Goal: Book appointment/travel/reservation

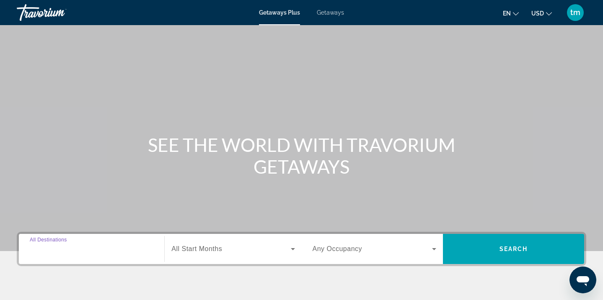
click at [54, 253] on input "Destination All Destinations" at bounding box center [92, 250] width 124 height 10
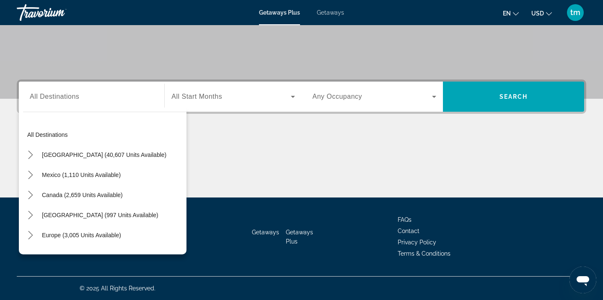
click at [48, 103] on div "Search widget" at bounding box center [92, 97] width 124 height 24
click at [47, 92] on input "Destination All Destinations" at bounding box center [92, 97] width 124 height 10
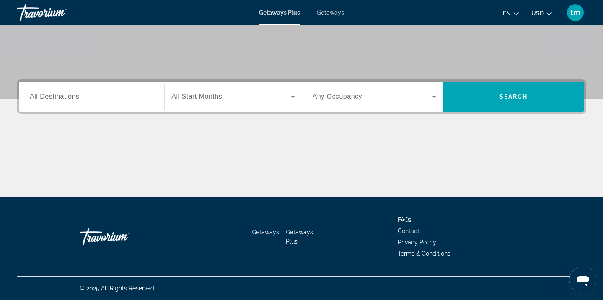
click at [332, 12] on span "Getaways" at bounding box center [330, 12] width 27 height 7
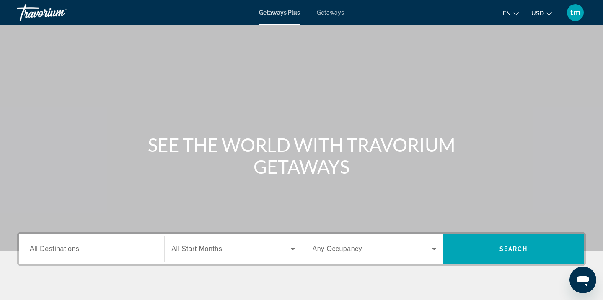
click at [59, 254] on div "Search widget" at bounding box center [92, 250] width 124 height 24
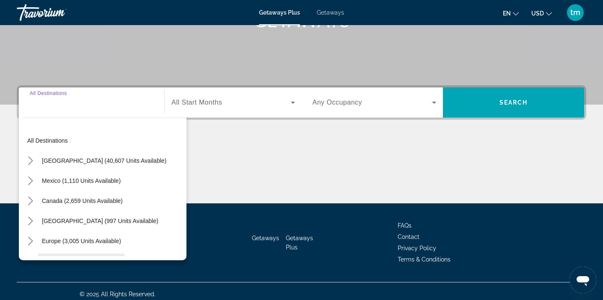
scroll to position [153, 0]
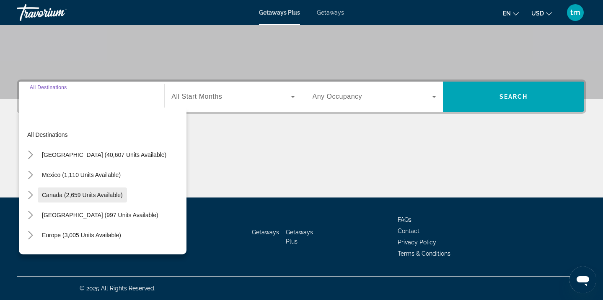
click at [116, 195] on span "Canada (2,659 units available)" at bounding box center [82, 195] width 81 height 7
type input "**********"
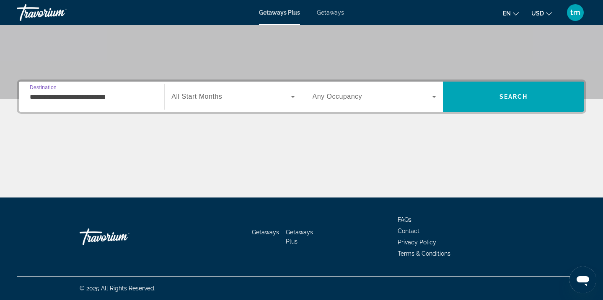
click at [208, 98] on span "All Start Months" at bounding box center [196, 96] width 51 height 7
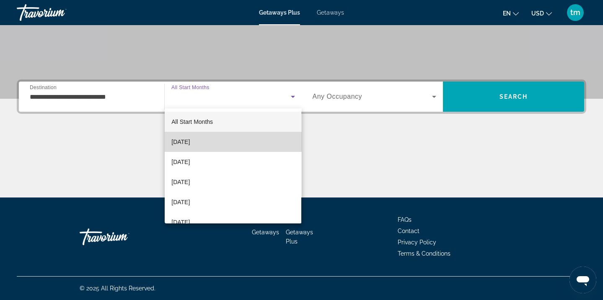
click at [189, 141] on span "[DATE]" at bounding box center [180, 142] width 18 height 10
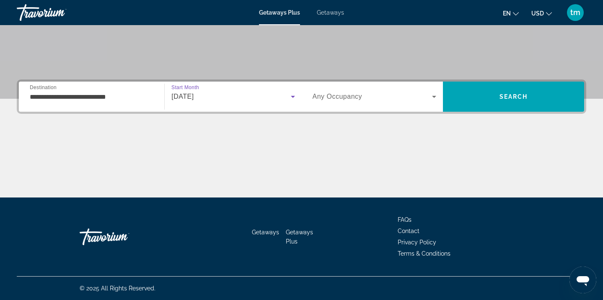
click at [339, 96] on span "Any Occupancy" at bounding box center [338, 96] width 50 height 7
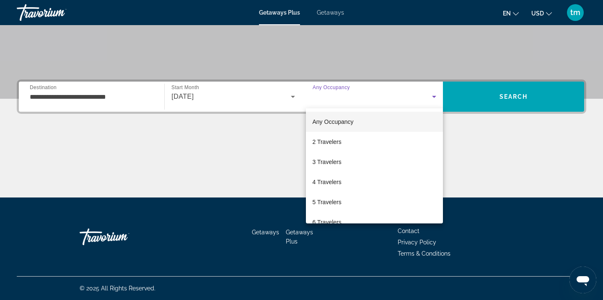
click at [329, 16] on div at bounding box center [301, 150] width 603 height 300
